Goal: Task Accomplishment & Management: Use online tool/utility

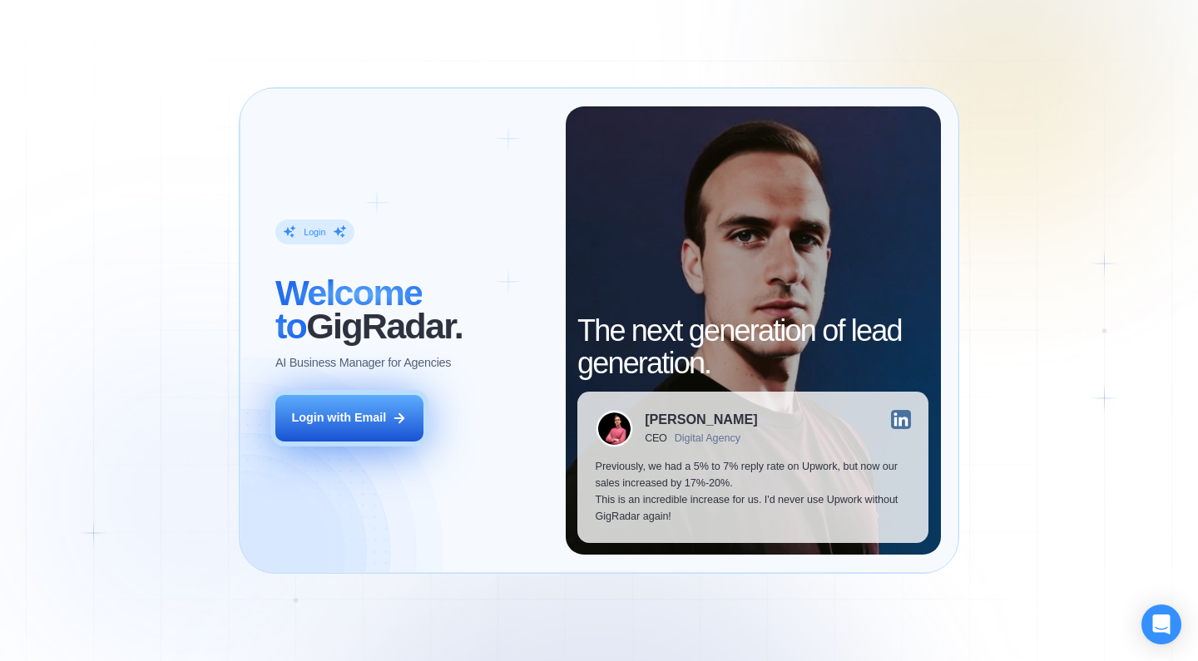
click at [370, 425] on div "Login with Email" at bounding box center [338, 418] width 95 height 17
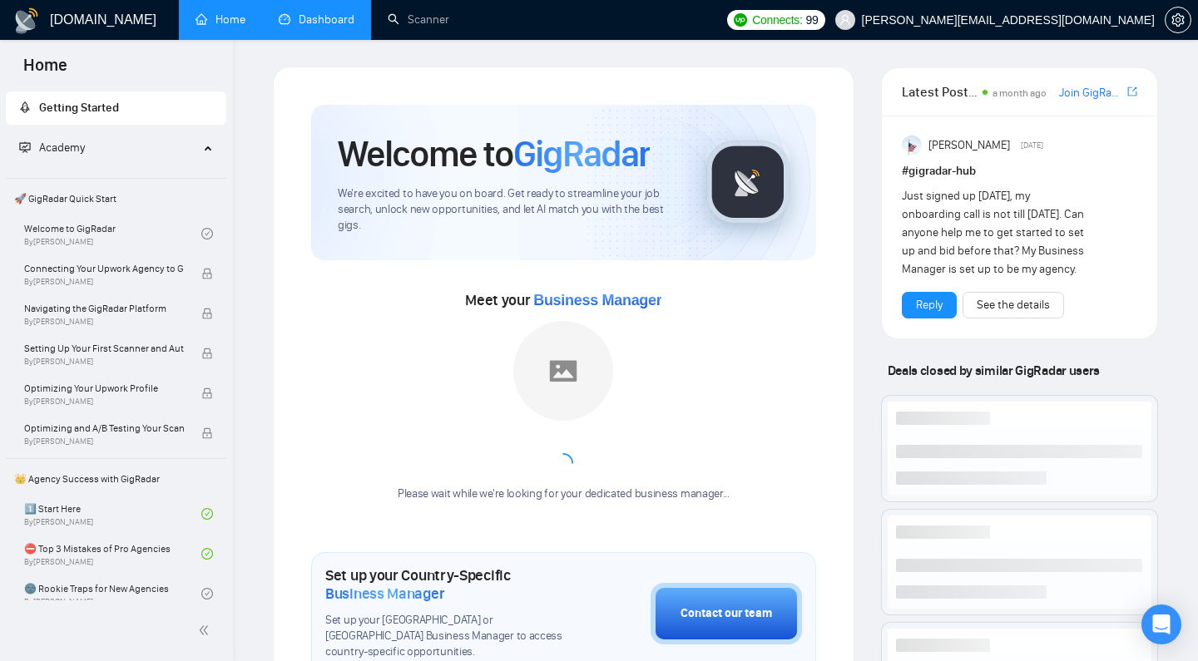
click at [333, 24] on link "Dashboard" at bounding box center [317, 19] width 76 height 14
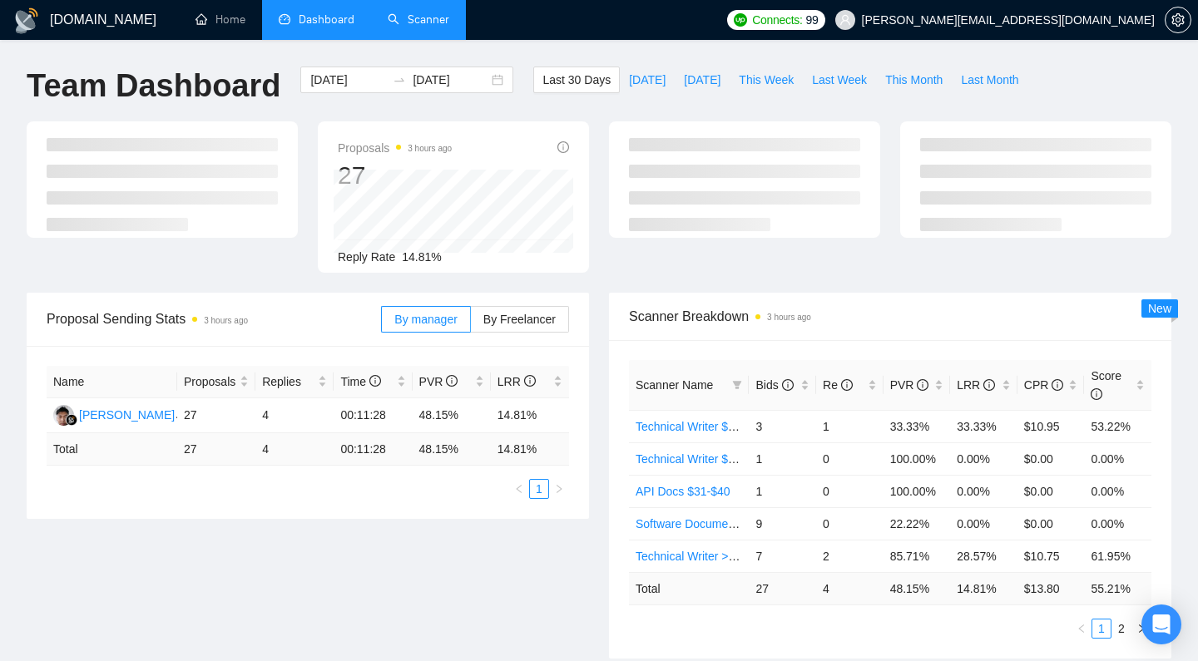
click at [418, 27] on link "Scanner" at bounding box center [419, 19] width 62 height 14
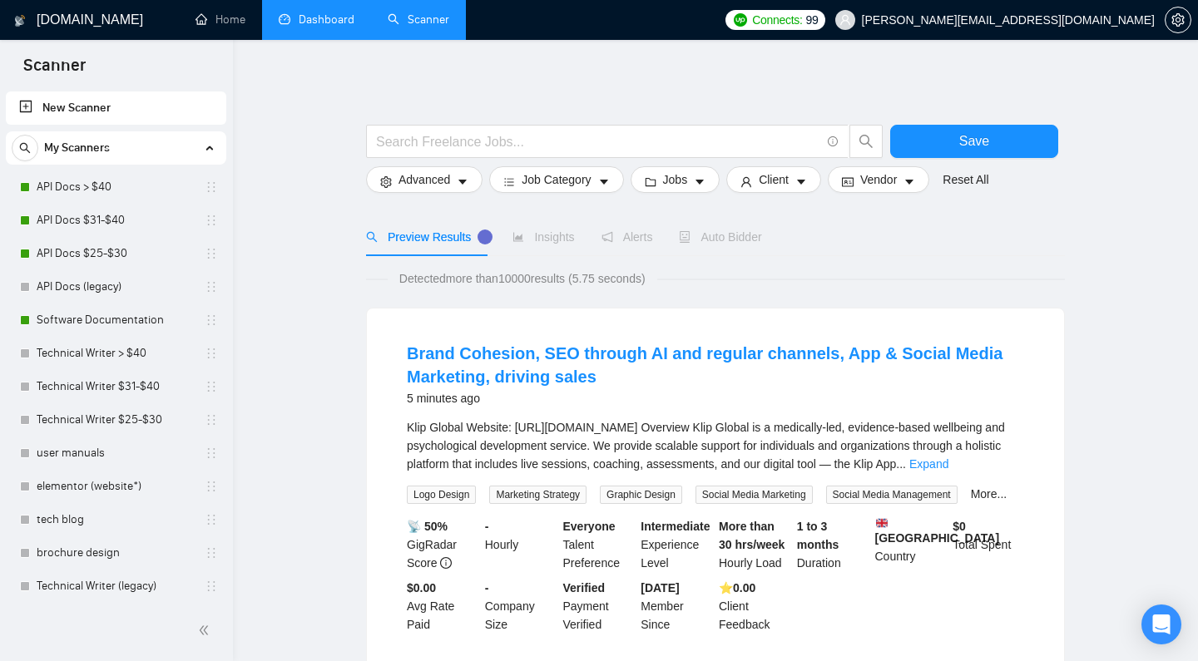
click at [97, 120] on link "New Scanner" at bounding box center [116, 107] width 194 height 33
click at [96, 105] on link "New Scanner" at bounding box center [116, 107] width 194 height 33
click at [498, 140] on input "text" at bounding box center [598, 141] width 444 height 21
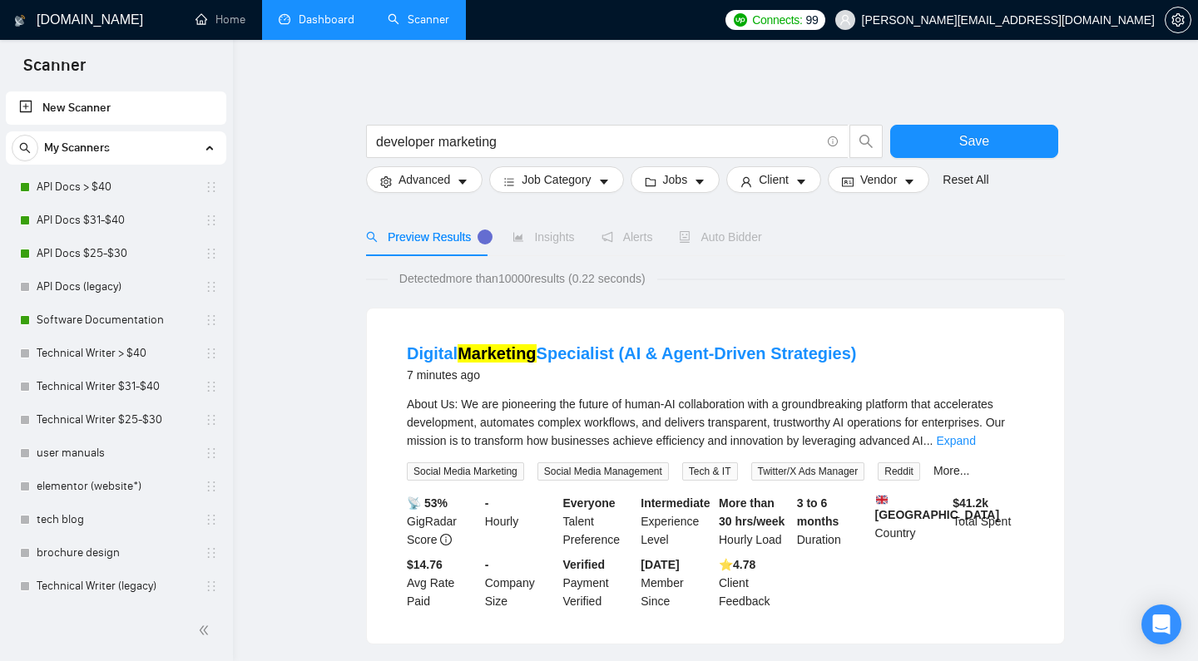
click at [975, 436] on link "Expand" at bounding box center [955, 440] width 39 height 13
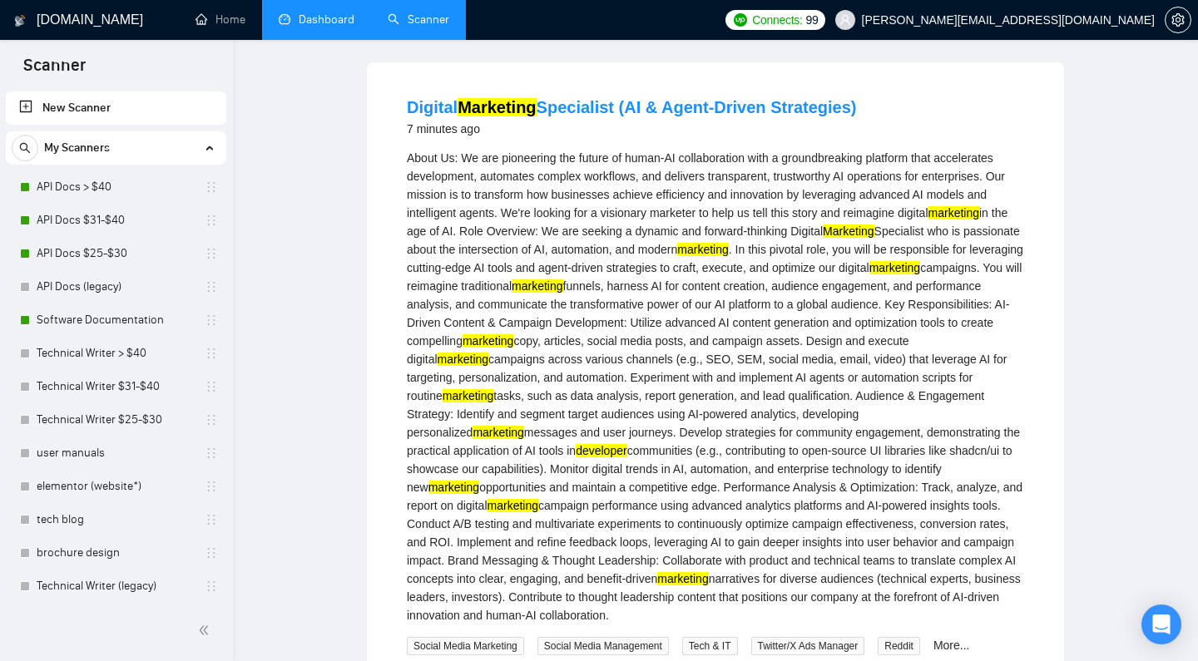
scroll to position [22, 0]
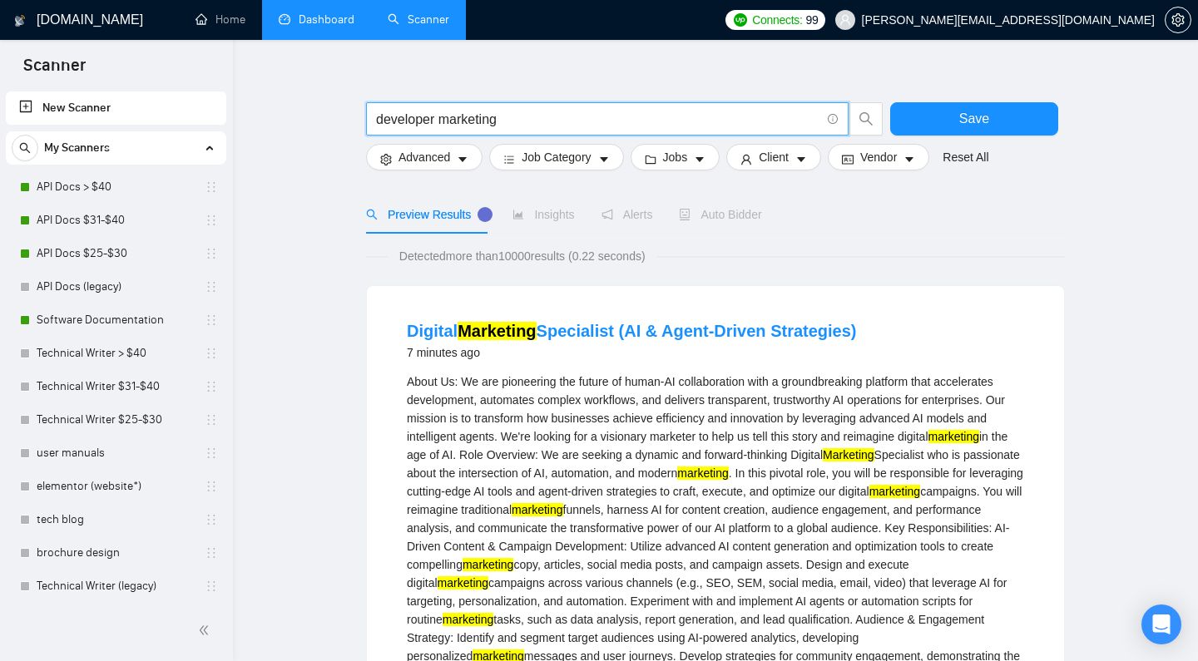
drag, startPoint x: 453, startPoint y: 117, endPoint x: 318, endPoint y: 117, distance: 135.6
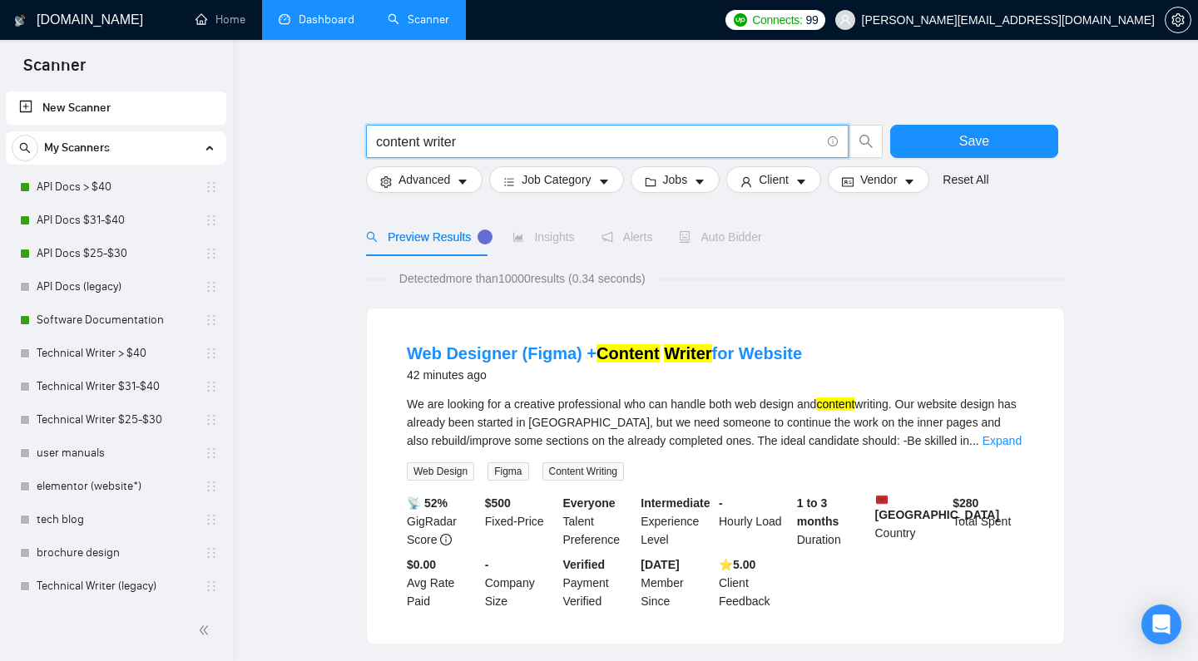
scroll to position [0, 0]
type input "content writer"
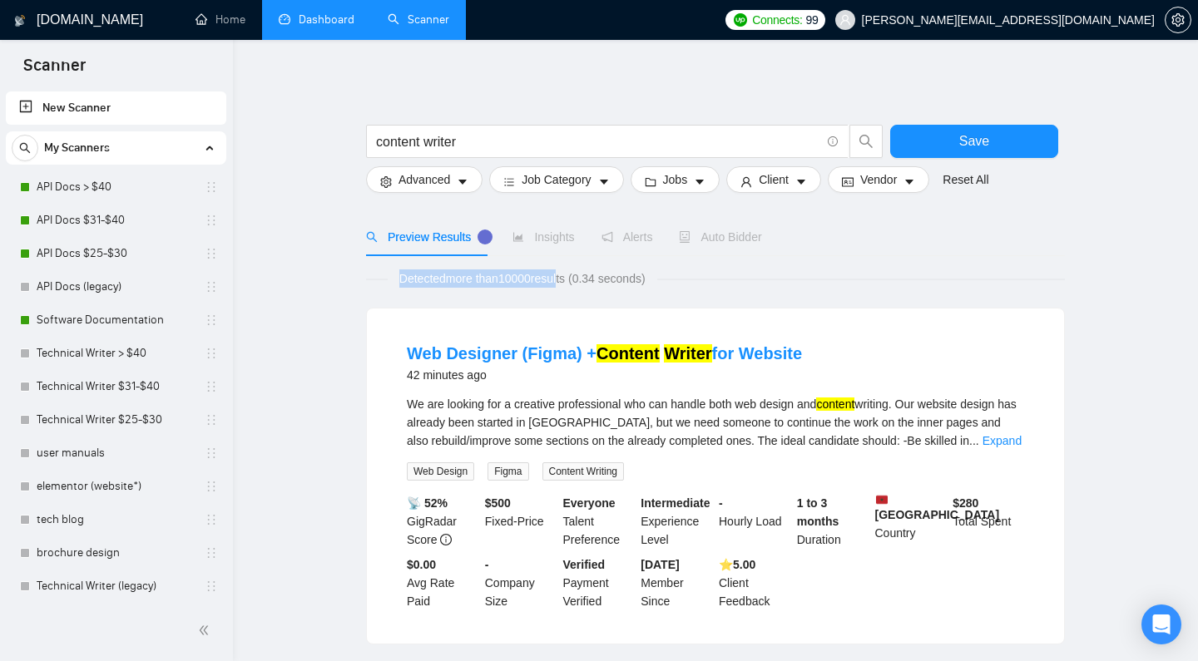
drag, startPoint x: 563, startPoint y: 279, endPoint x: 397, endPoint y: 269, distance: 166.7
click at [576, 314] on div "Web Designer (Figma) + Content Writer for Website 42 minutes ago We are looking…" at bounding box center [715, 476] width 697 height 335
click at [547, 230] on span "Insights" at bounding box center [543, 236] width 62 height 13
click at [156, 198] on link "API Docs > $40" at bounding box center [116, 187] width 158 height 33
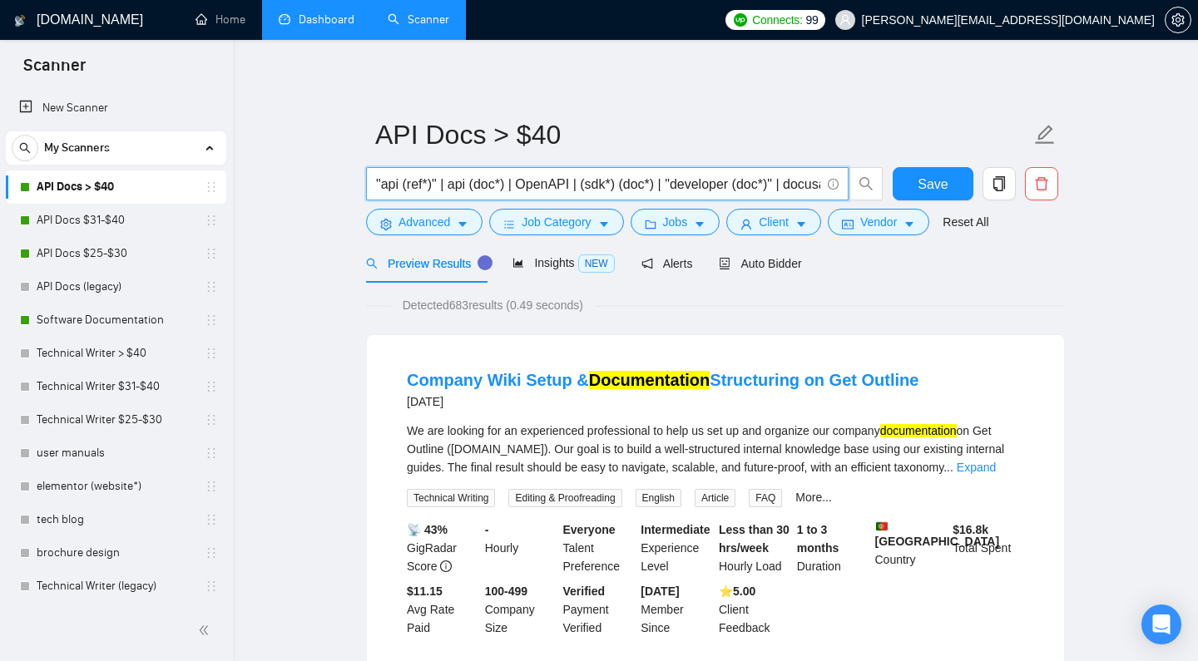
drag, startPoint x: 438, startPoint y: 178, endPoint x: 366, endPoint y: 180, distance: 72.4
click at [366, 180] on span ""api (ref*)" | api (doc*) | OpenAPI | (sdk*) (doc*) | "developer (doc*)" | docu…" at bounding box center [607, 183] width 482 height 33
click at [418, 185] on input ""api (ref*)" | api (doc*) | OpenAPI | (sdk*) (doc*) | "developer (doc*)" | docu…" at bounding box center [598, 184] width 444 height 21
click at [413, 181] on input ""api (ref*)" | api (doc*) | OpenAPI | (sdk*) (doc*) | "developer (doc*)" | docu…" at bounding box center [598, 184] width 444 height 21
drag, startPoint x: 462, startPoint y: 185, endPoint x: 511, endPoint y: 187, distance: 49.1
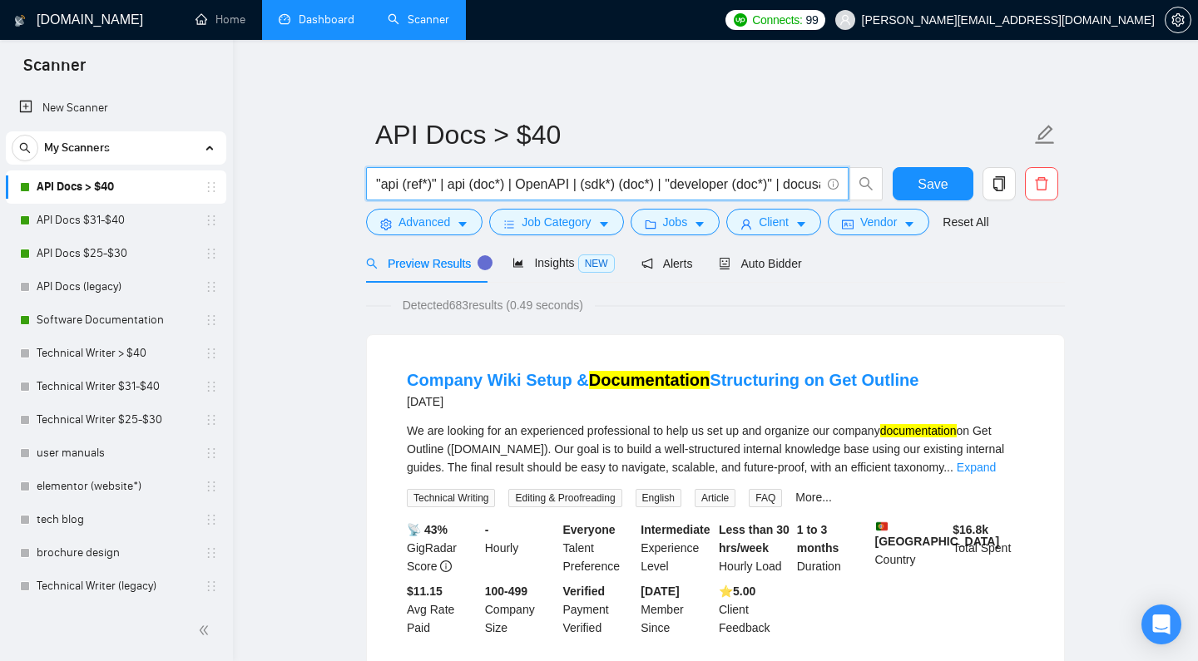
click at [511, 187] on input ""api (ref*)" | api (doc*) | OpenAPI | (sdk*) (doc*) | "developer (doc*)" | docu…" at bounding box center [598, 184] width 444 height 21
drag, startPoint x: 530, startPoint y: 185, endPoint x: 577, endPoint y: 186, distance: 47.4
click at [576, 186] on input ""api (ref*)" | api (doc*) | OpenAPI | (sdk*) (doc*) | "developer (doc*)" | docu…" at bounding box center [598, 184] width 444 height 21
click at [660, 185] on input ""api (ref*)" | api (doc*) | OpenAPI | (sdk*) (doc*) | "developer (doc*)" | docu…" at bounding box center [598, 184] width 444 height 21
drag, startPoint x: 780, startPoint y: 188, endPoint x: 824, endPoint y: 192, distance: 44.3
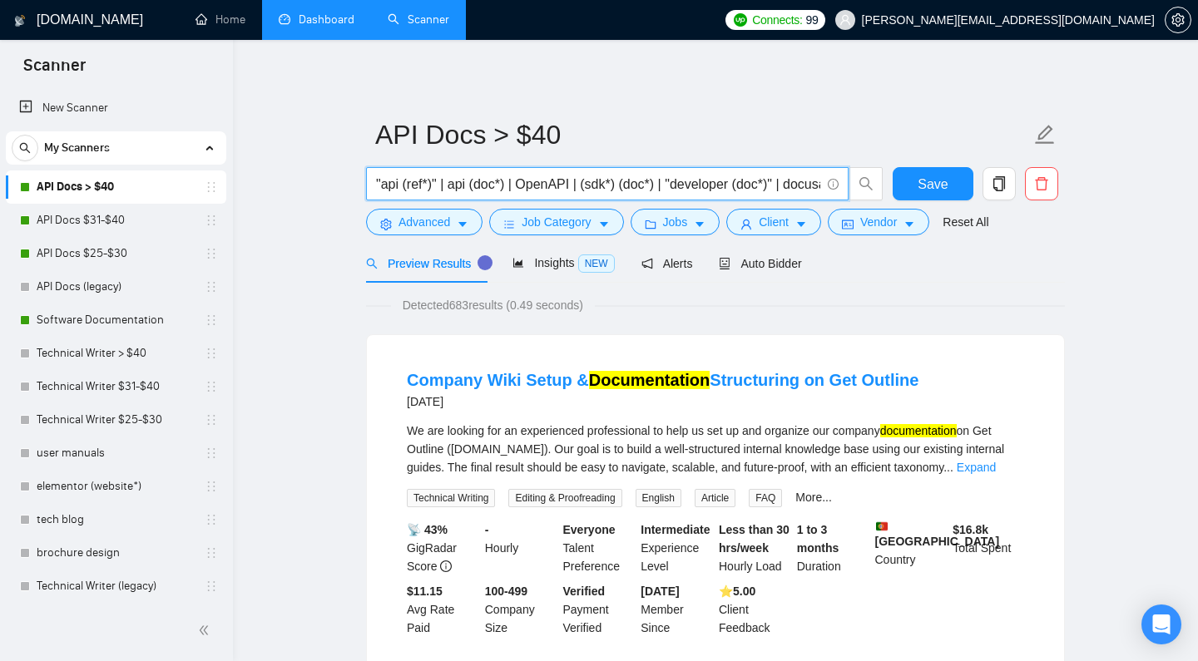
click at [865, 189] on span ""api (ref*)" | api (doc*) | OpenAPI | (sdk*) (doc*) | "developer (doc*)" | docu…" at bounding box center [624, 183] width 517 height 33
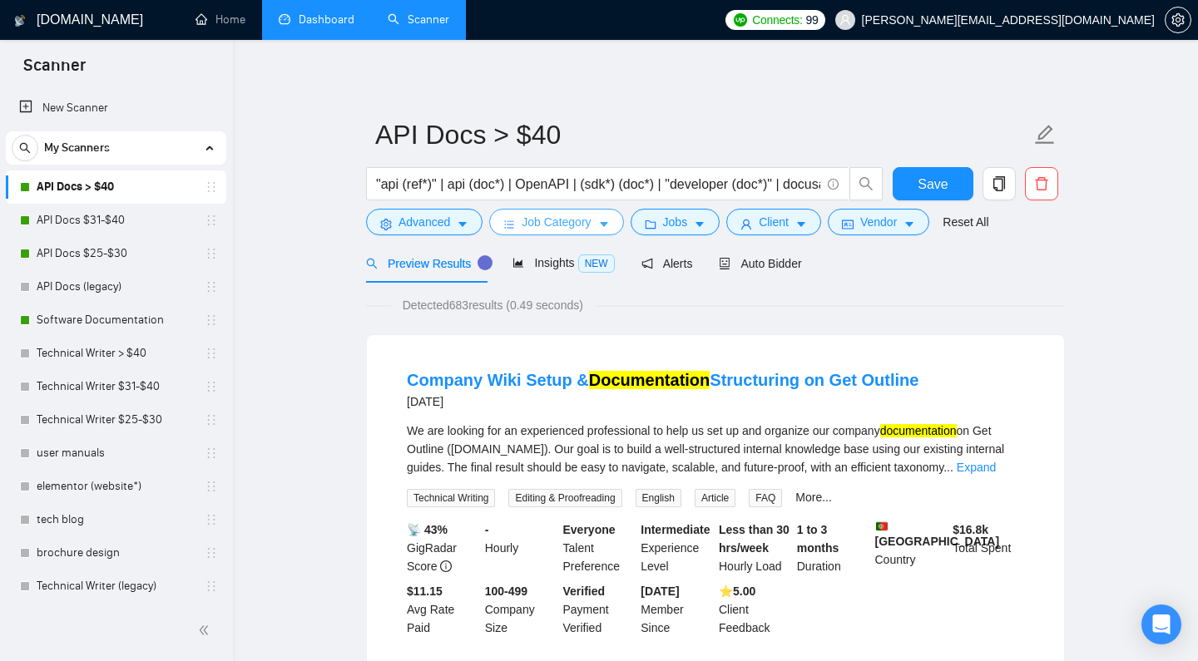
click at [586, 216] on span "Job Category" at bounding box center [556, 222] width 69 height 18
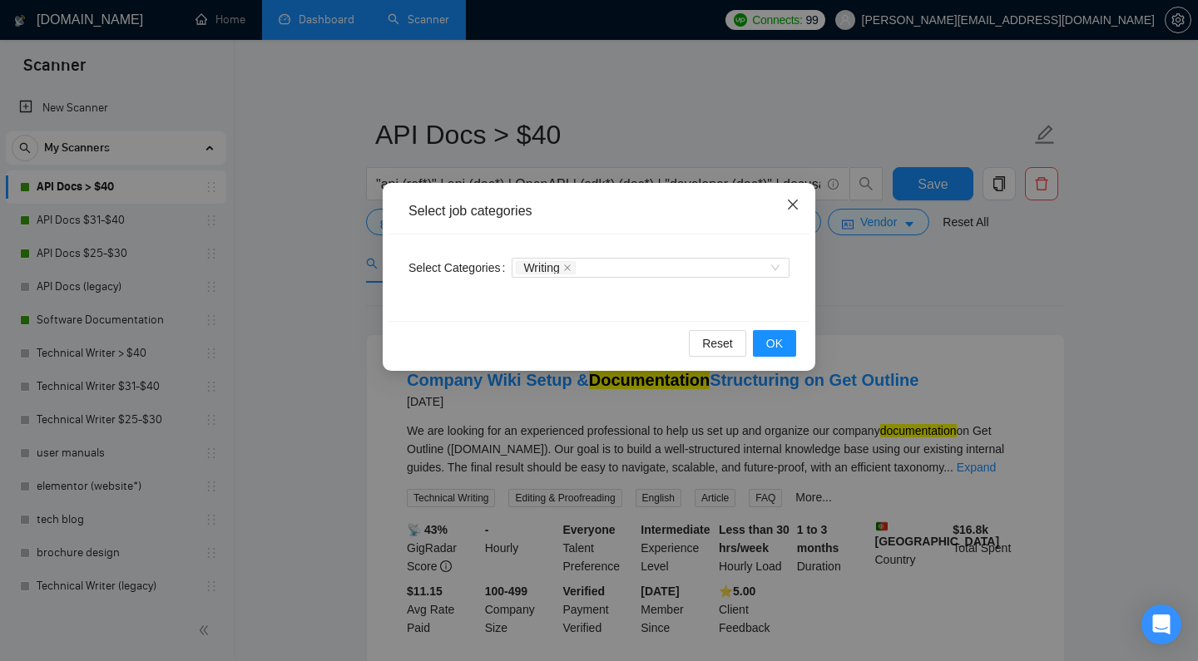
click at [790, 205] on icon "close" at bounding box center [792, 204] width 13 height 13
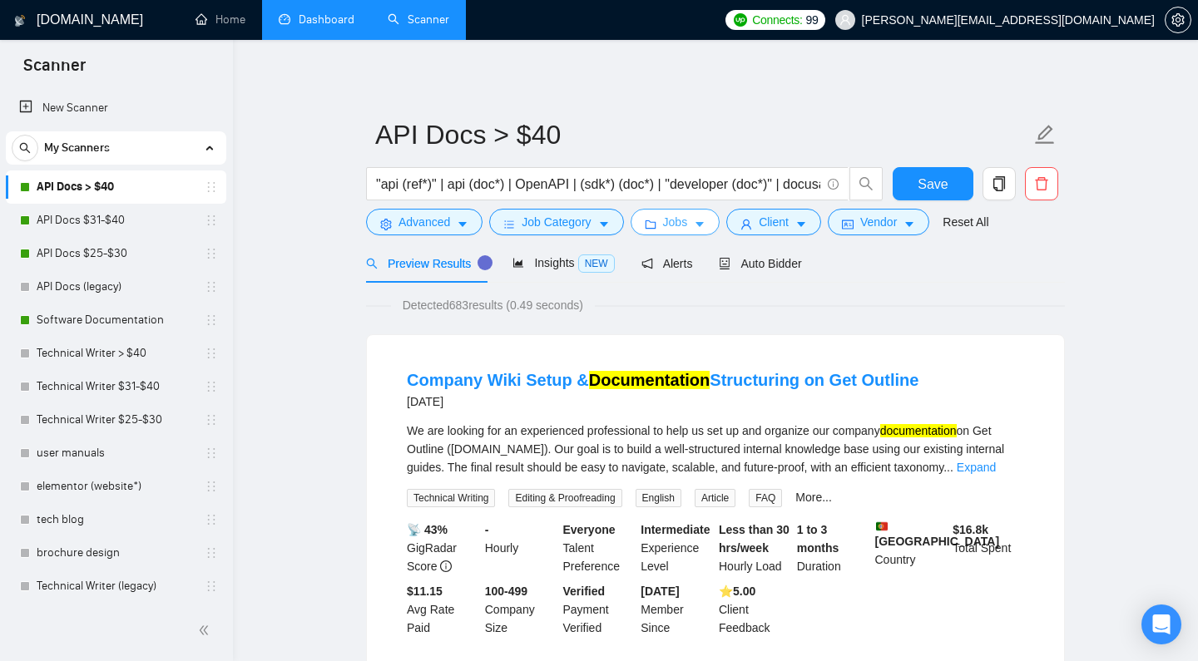
click at [669, 221] on span "Jobs" at bounding box center [675, 222] width 25 height 18
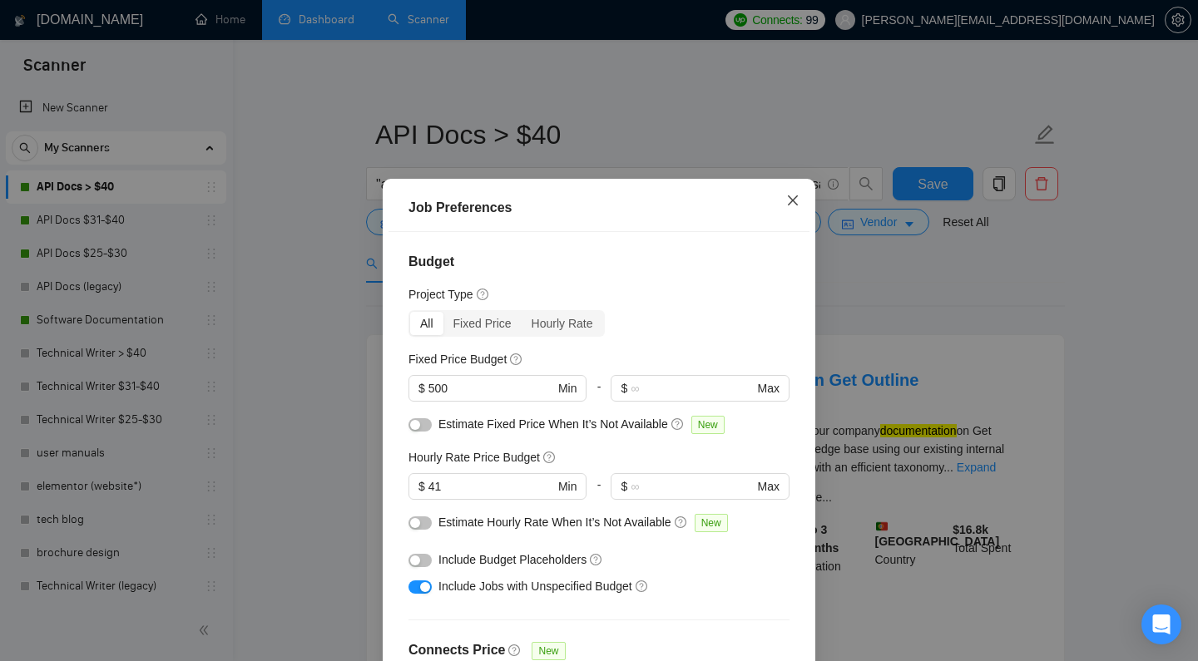
click at [794, 200] on icon "close" at bounding box center [793, 200] width 10 height 10
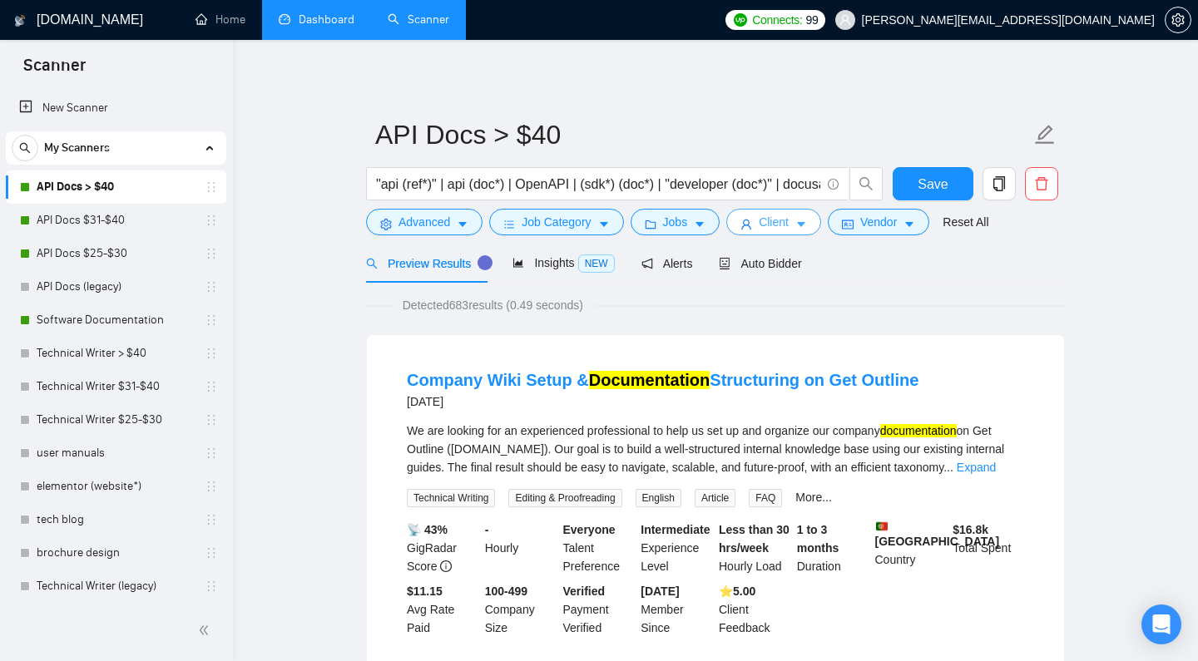
click at [800, 225] on button "Client" at bounding box center [773, 222] width 95 height 27
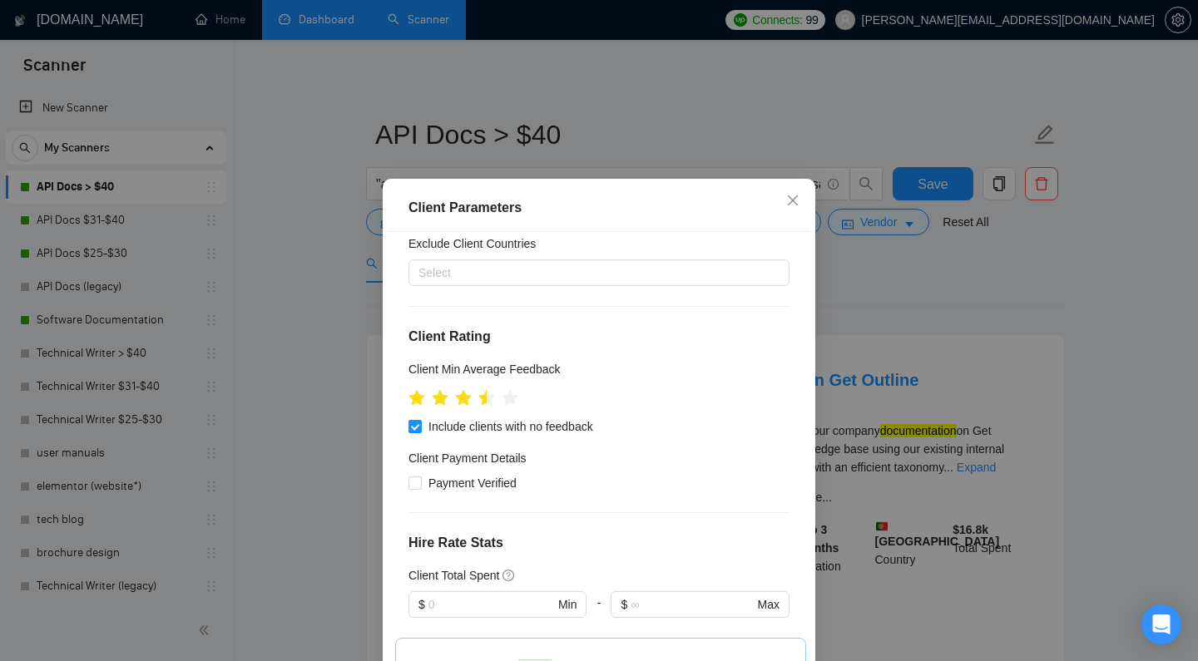
scroll to position [127, 0]
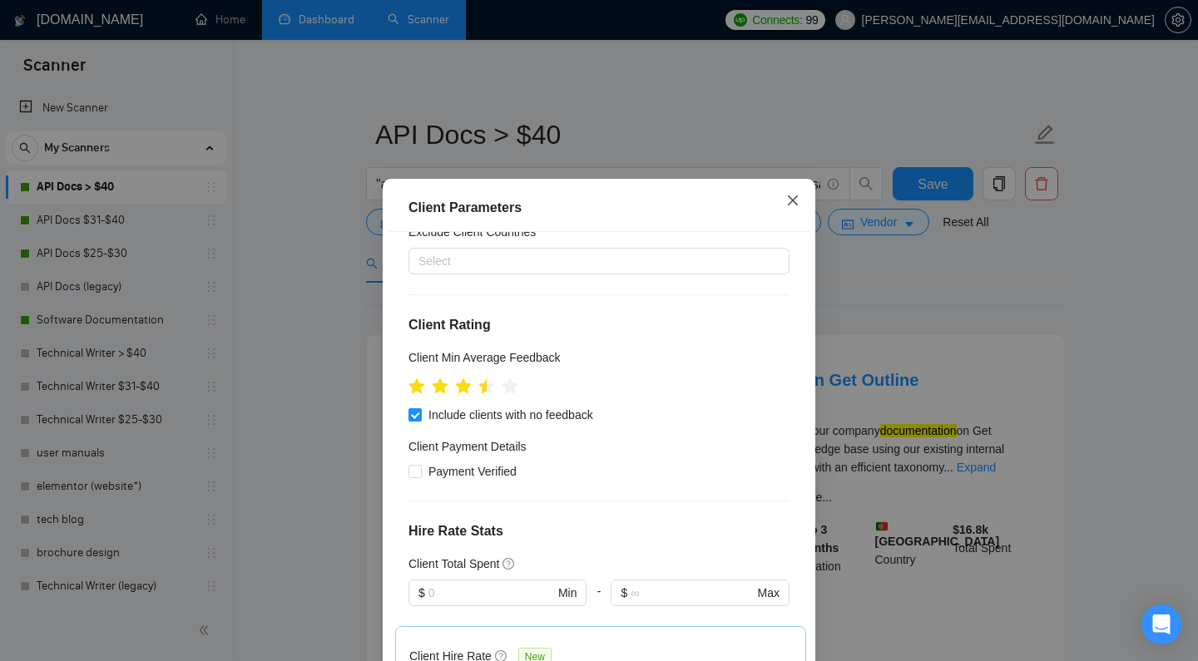
click at [787, 202] on icon "close" at bounding box center [792, 200] width 13 height 13
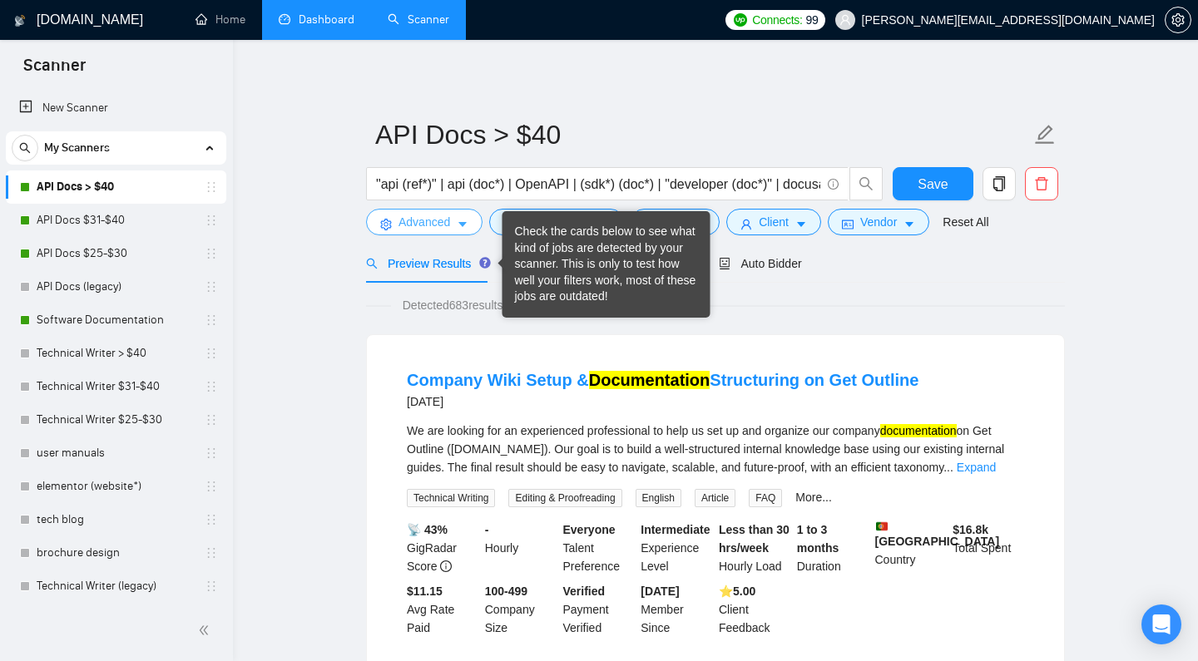
click at [442, 220] on span "Advanced" at bounding box center [424, 222] width 52 height 18
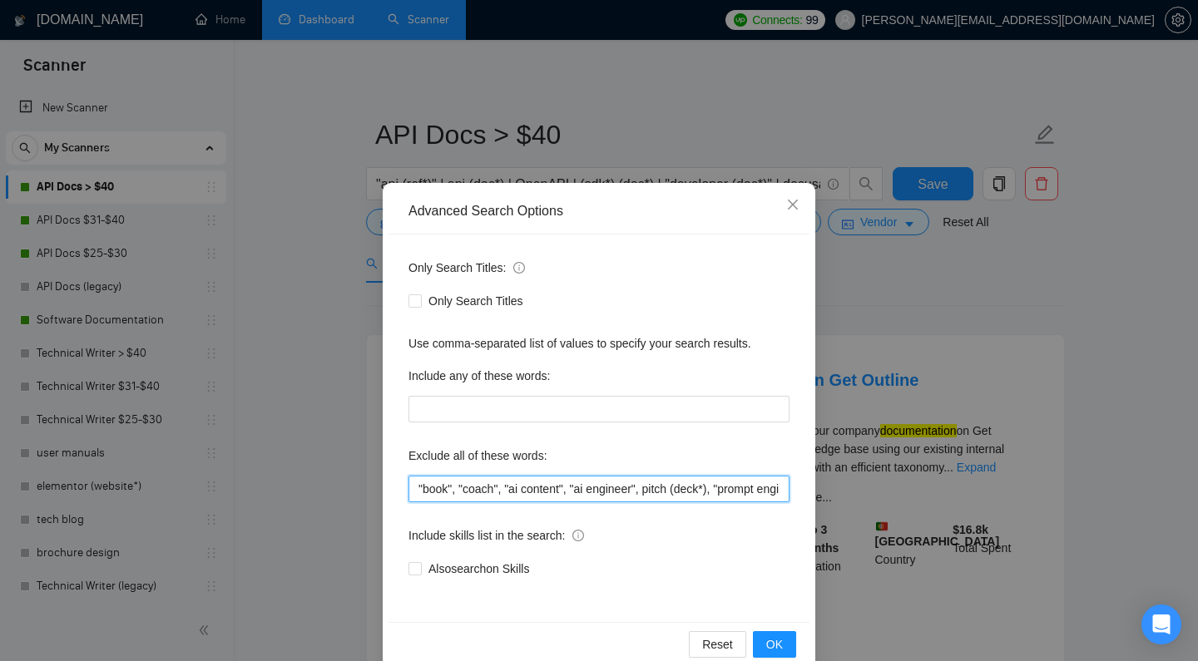
drag, startPoint x: 560, startPoint y: 492, endPoint x: 869, endPoint y: 488, distance: 309.4
click at [870, 489] on div "Advanced Search Options Only Search Titles: Only Search Titles Use comma-separa…" at bounding box center [599, 330] width 1198 height 661
click at [800, 205] on span "Close" at bounding box center [792, 205] width 45 height 45
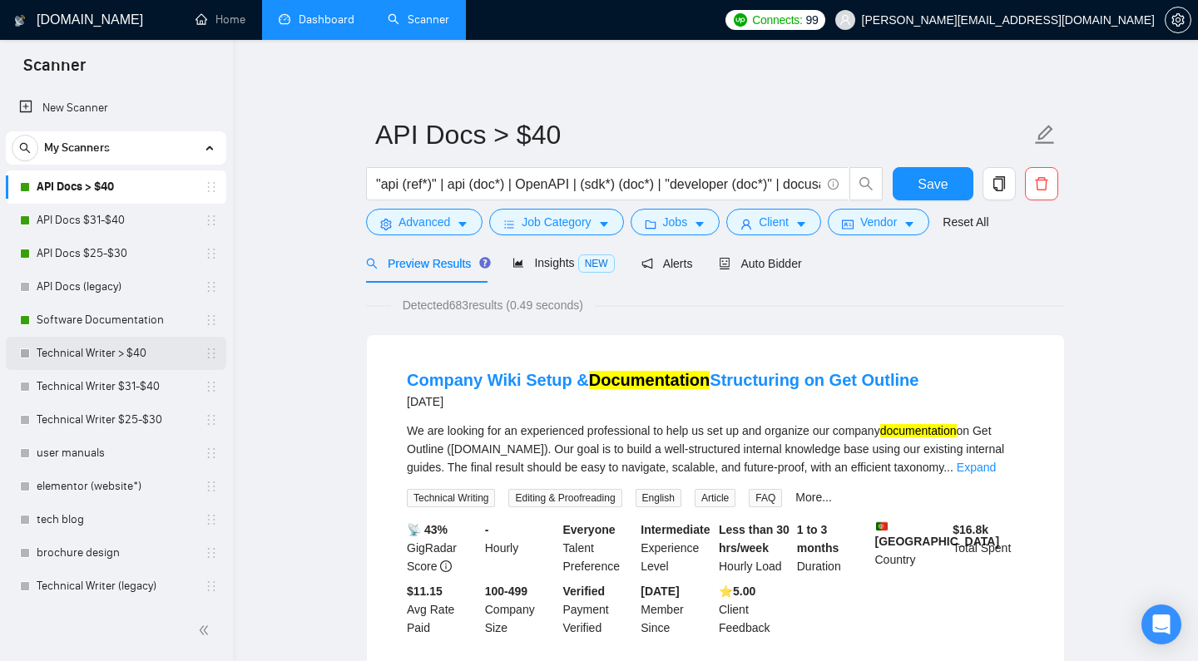
click at [116, 349] on link "Technical Writer > $40" at bounding box center [116, 353] width 158 height 33
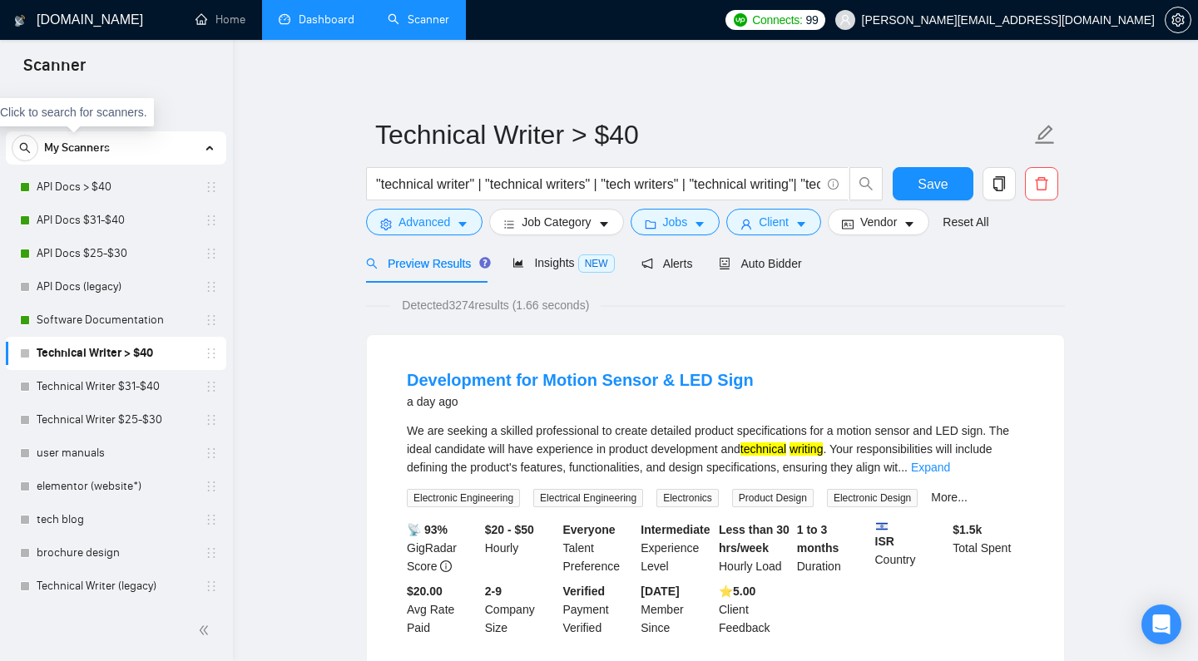
click at [76, 109] on span "Click to search for scanners." at bounding box center [73, 112] width 147 height 13
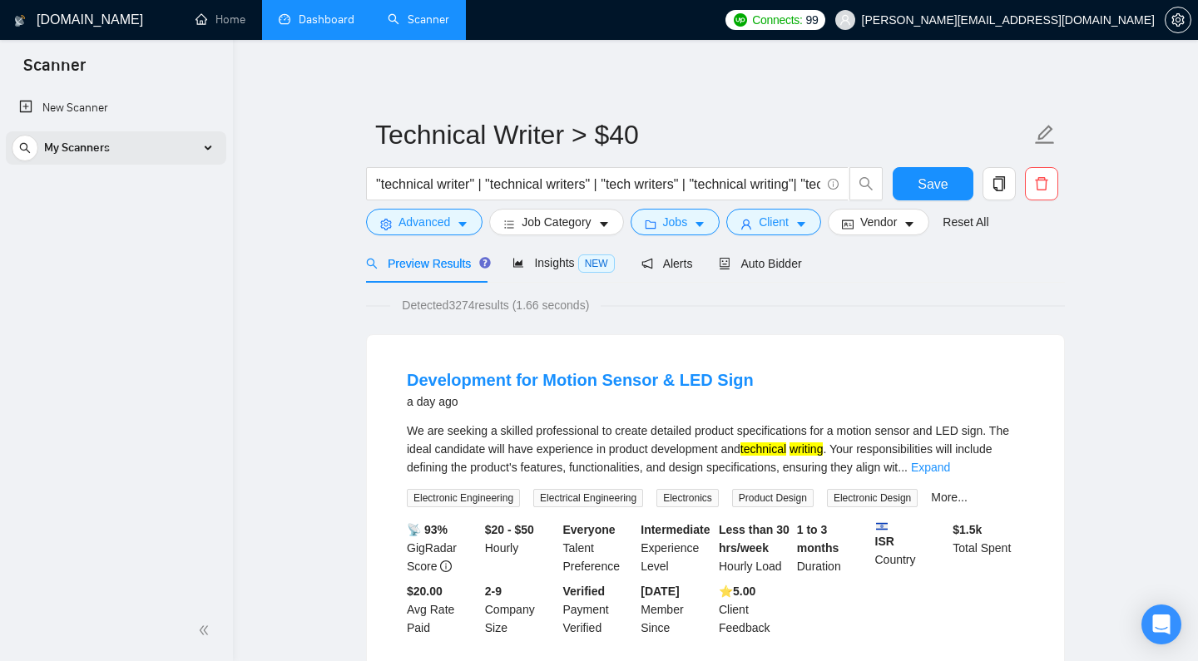
click at [181, 149] on div "My Scanners" at bounding box center [116, 147] width 209 height 33
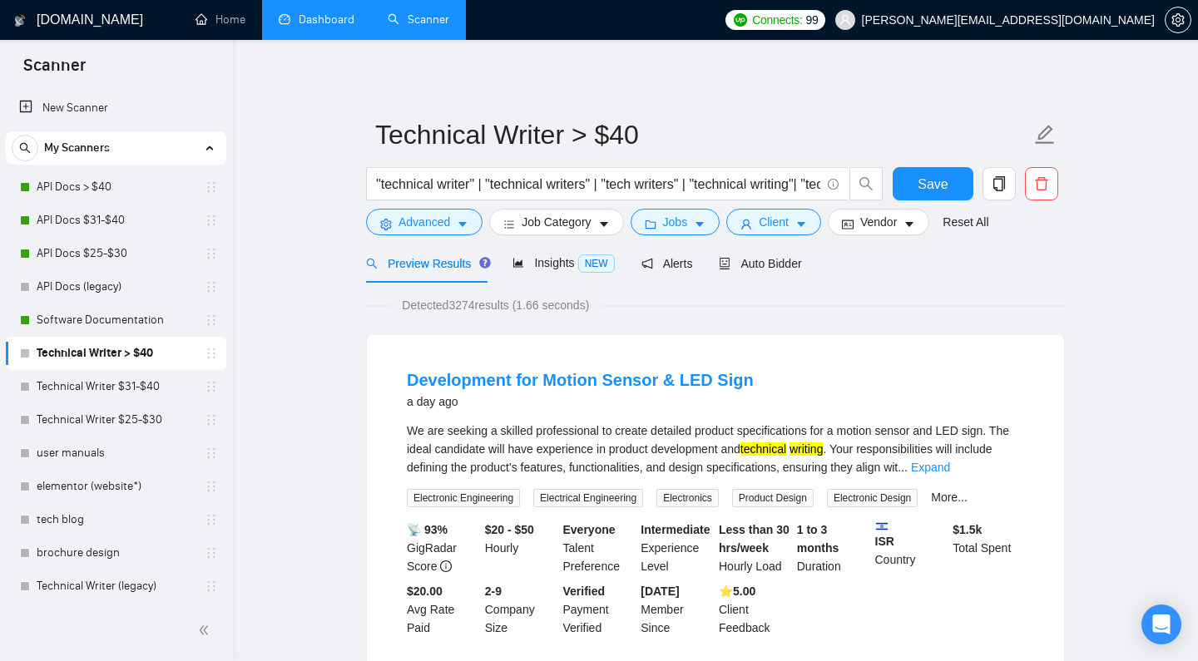
click at [1109, 1] on span "cassiano@writechoice.com.br" at bounding box center [994, 19] width 339 height 53
